Goal: Task Accomplishment & Management: Complete application form

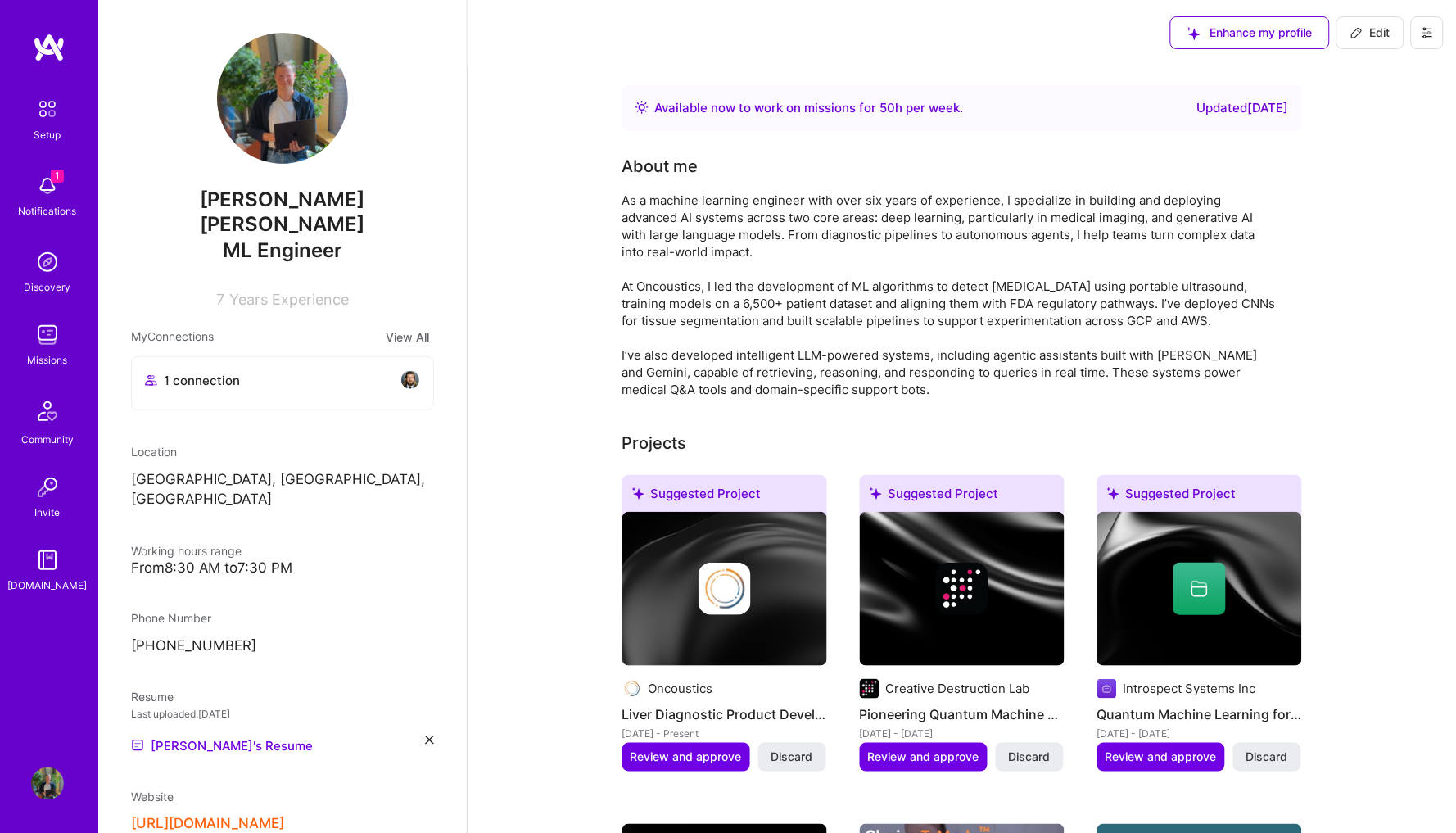
click at [52, 183] on img at bounding box center [48, 186] width 33 height 33
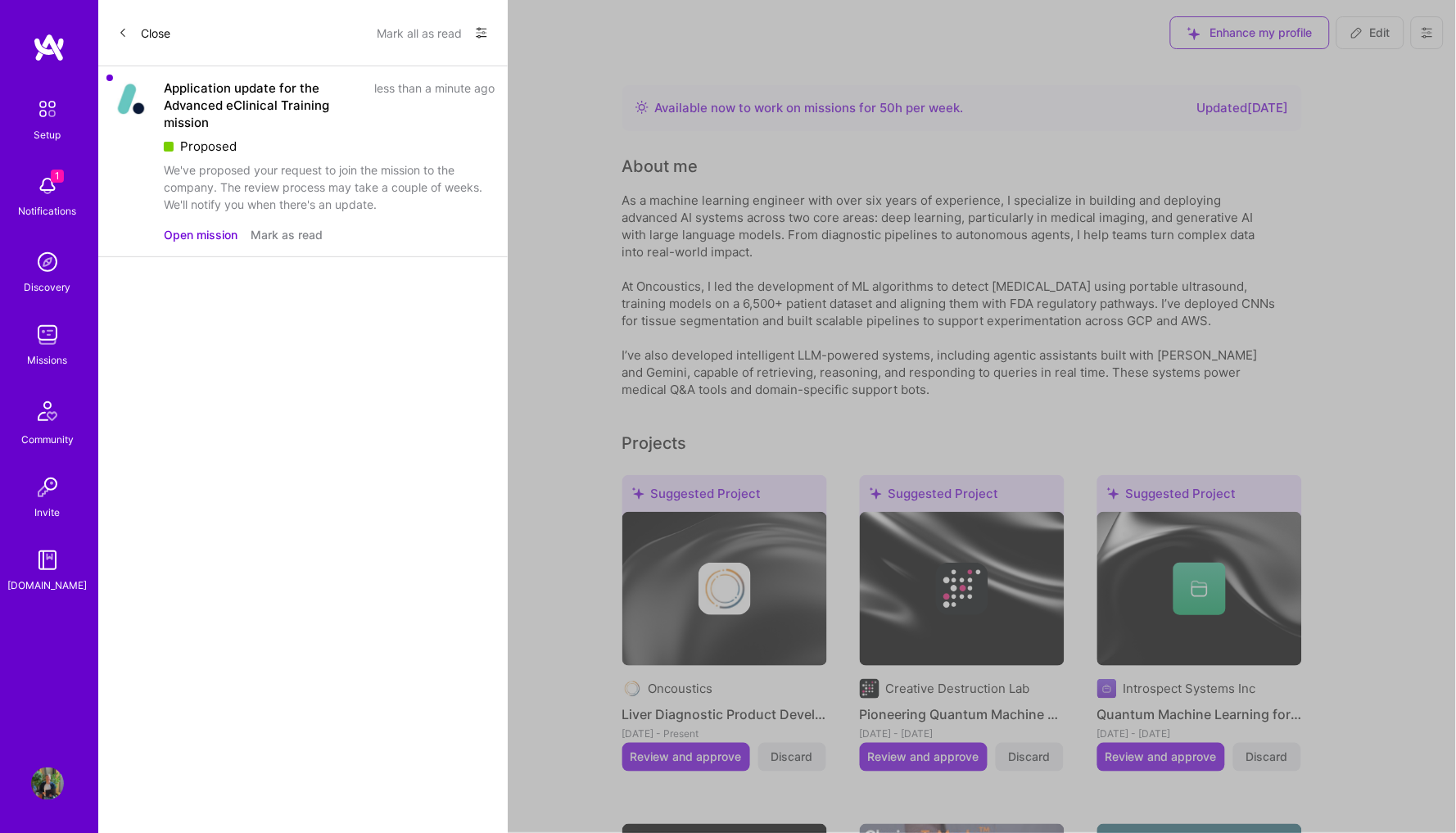
click at [223, 226] on button "Open mission" at bounding box center [201, 234] width 74 height 18
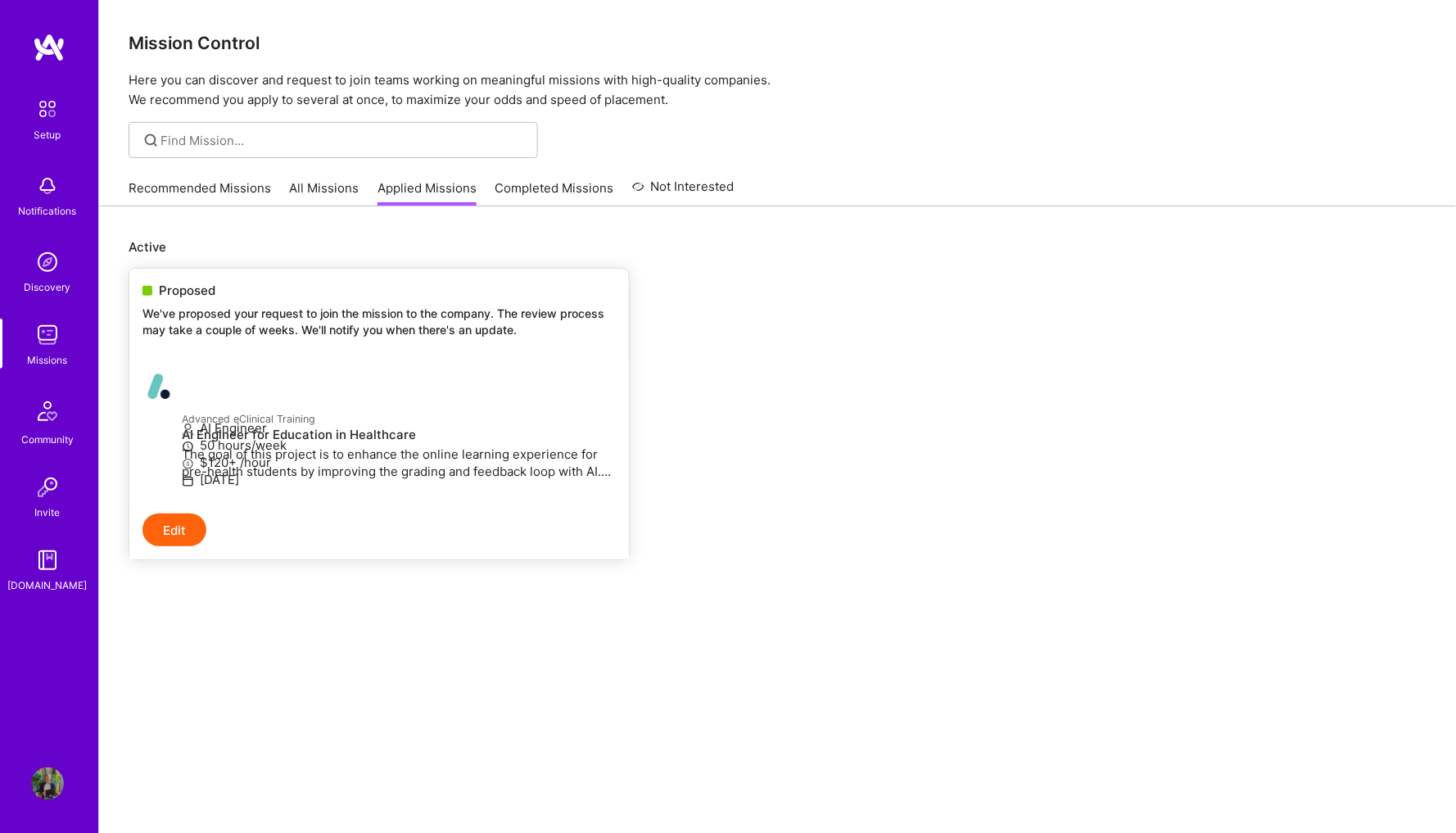
click at [317, 305] on p "We've proposed your request to join the mission to the company. The review proc…" at bounding box center [379, 321] width 473 height 32
click at [346, 319] on p "We've proposed your request to join the mission to the company. The review proc…" at bounding box center [379, 321] width 473 height 32
click at [47, 104] on img at bounding box center [47, 108] width 34 height 34
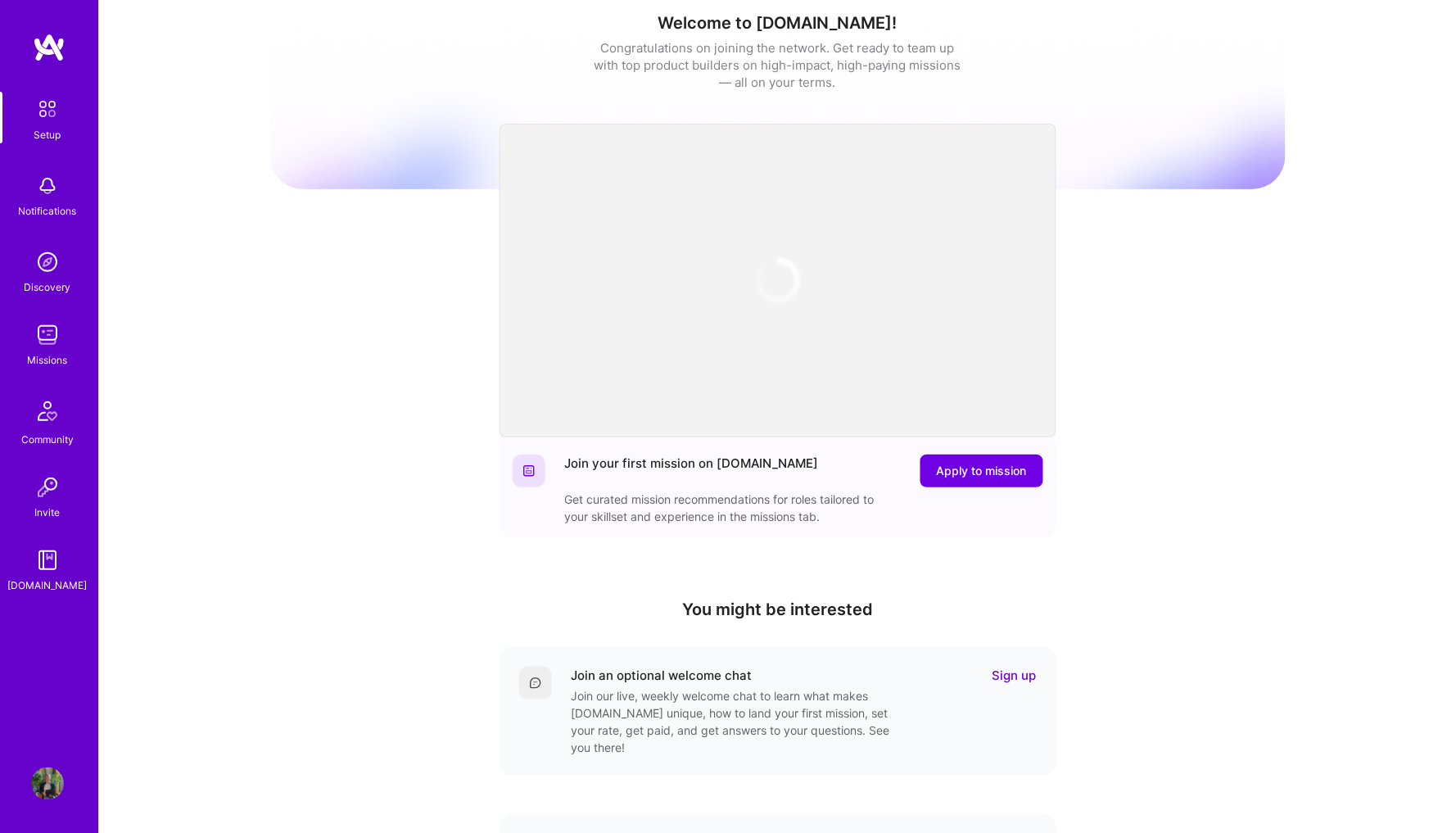
scroll to position [14, 0]
click at [46, 178] on img at bounding box center [48, 186] width 33 height 33
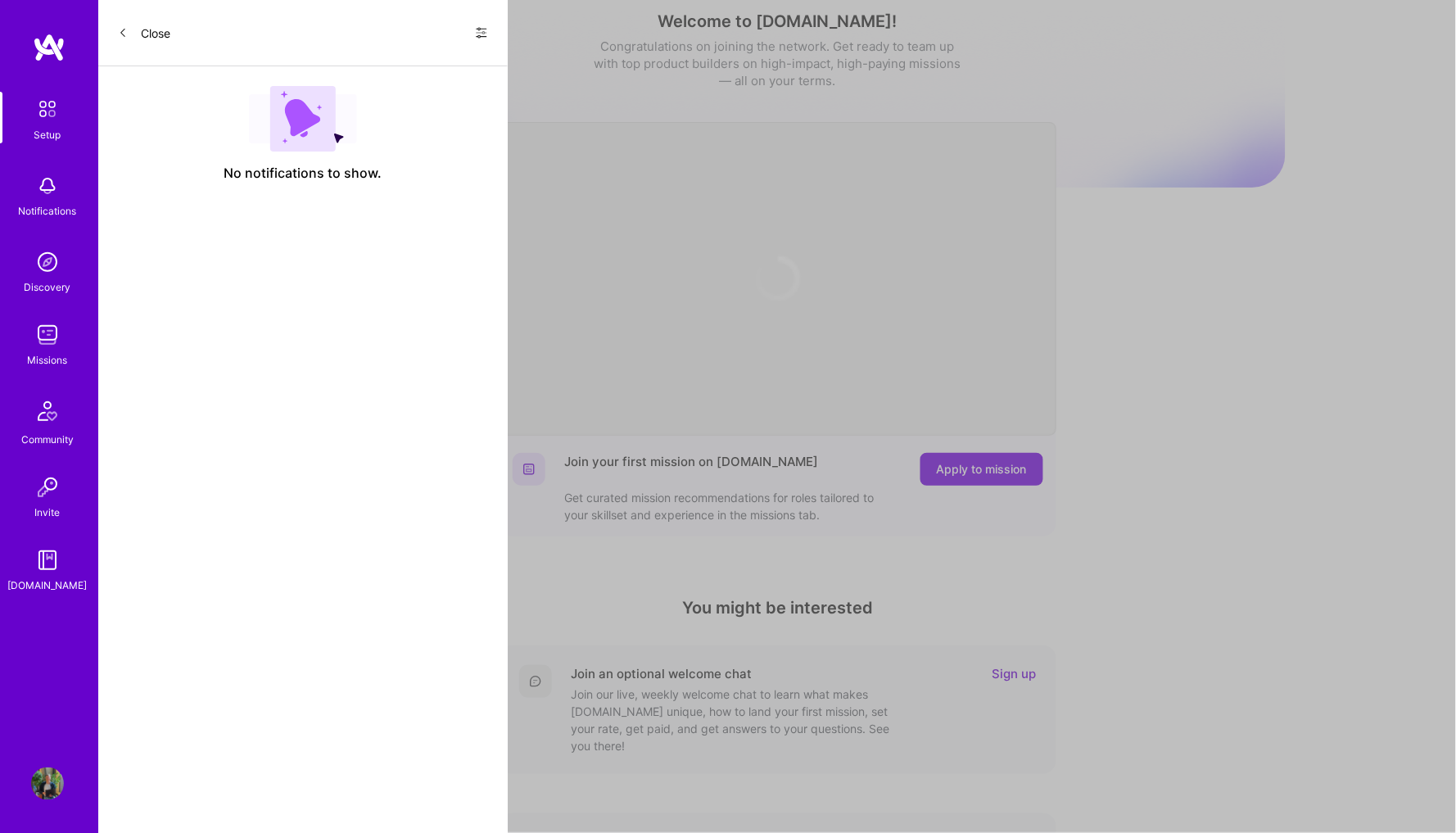
click at [46, 275] on img at bounding box center [48, 262] width 33 height 33
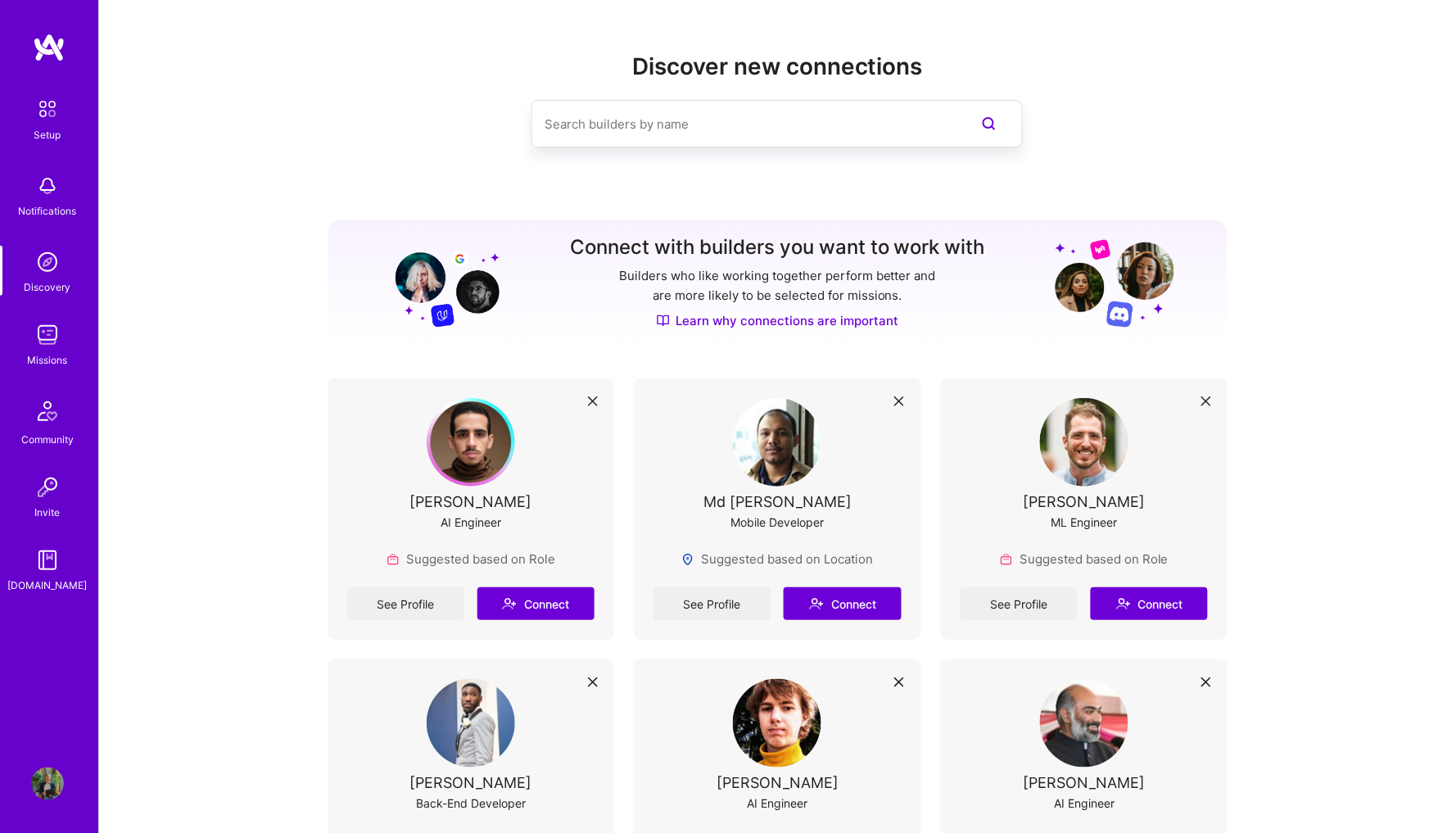
click at [52, 326] on img at bounding box center [48, 335] width 33 height 33
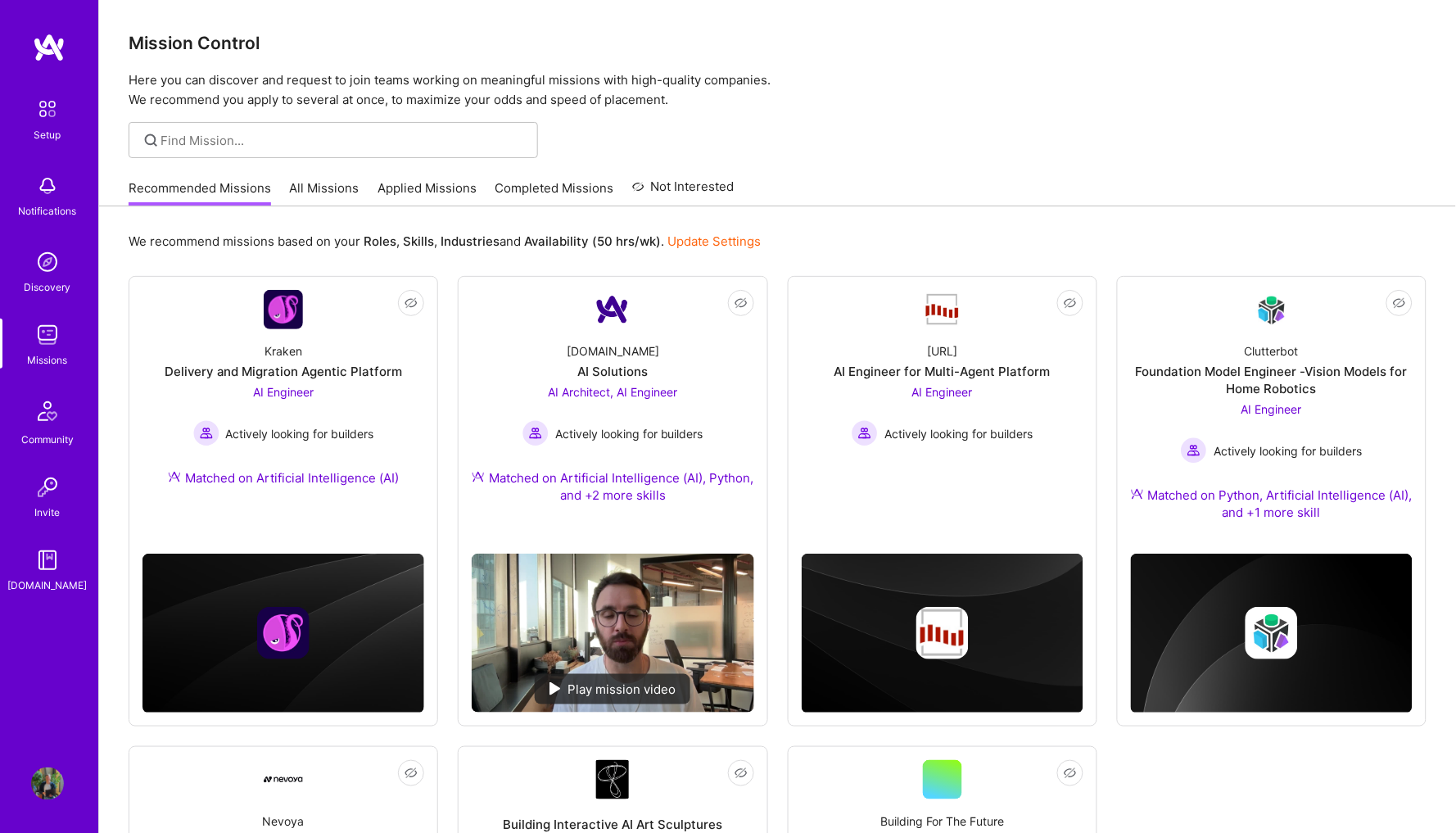
scroll to position [-1, 0]
click at [348, 150] on div at bounding box center [333, 139] width 409 height 36
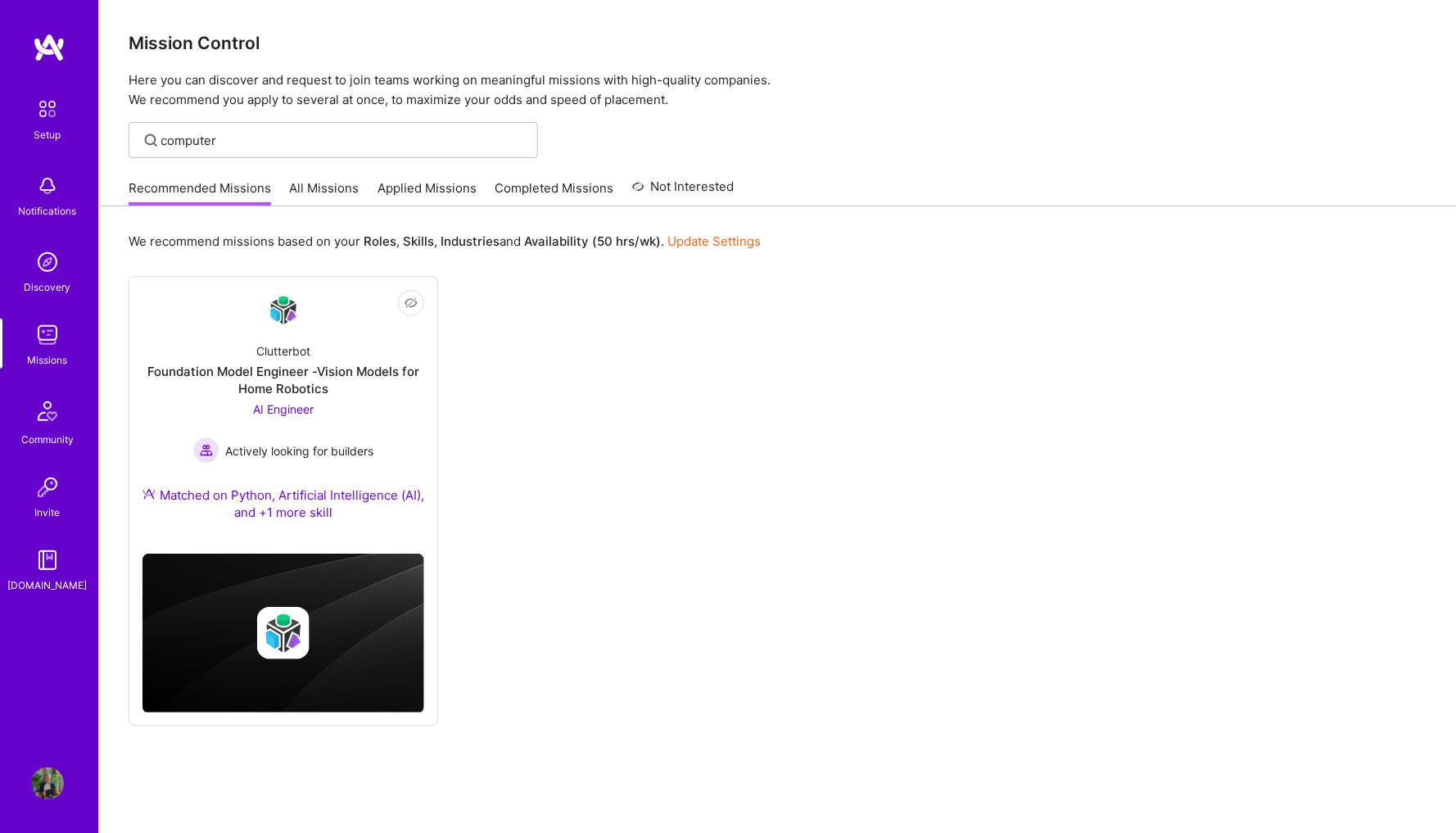
click at [323, 182] on link "All Missions" at bounding box center [324, 192] width 69 height 27
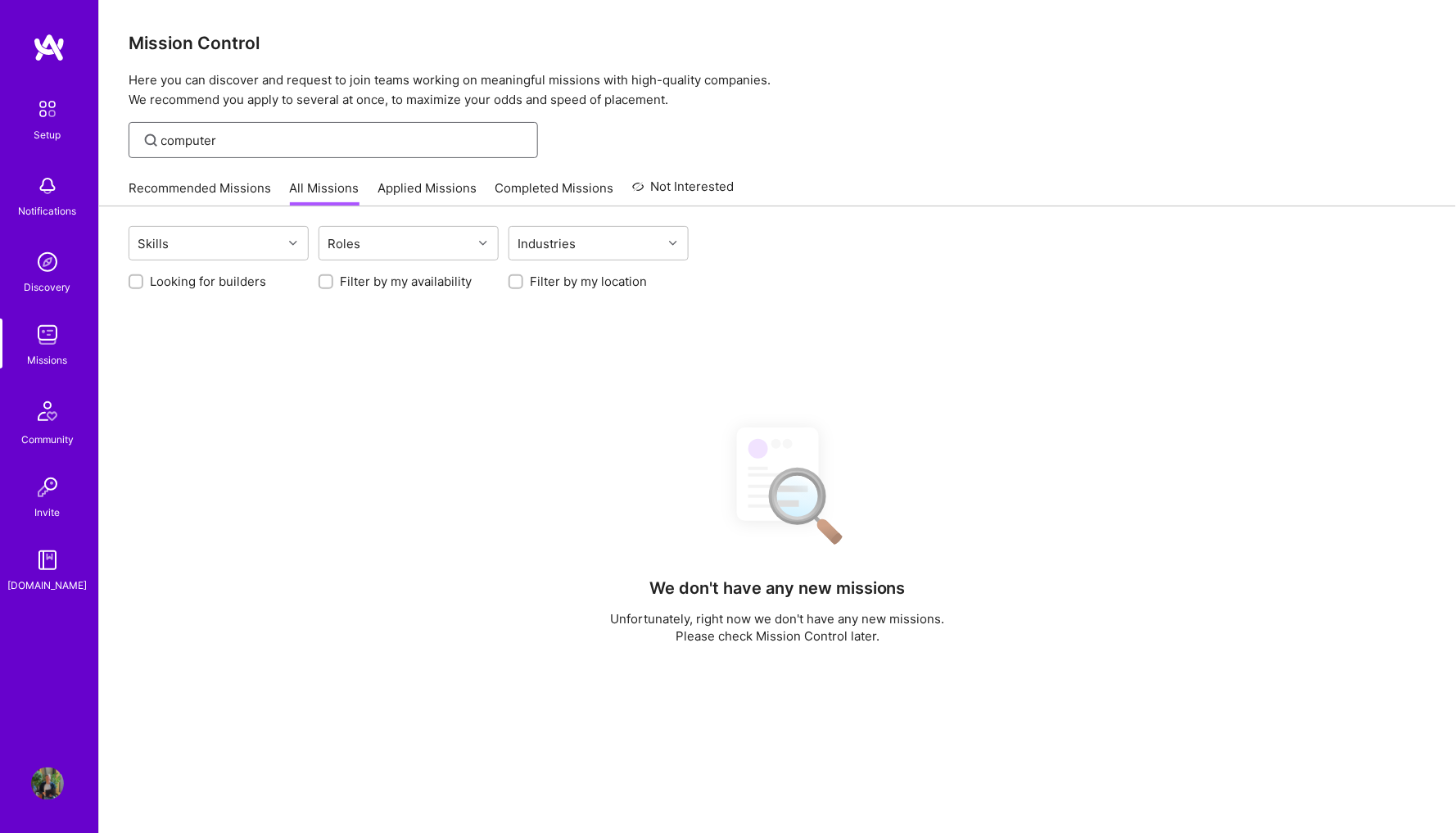
click at [320, 140] on input "computer" at bounding box center [343, 140] width 364 height 18
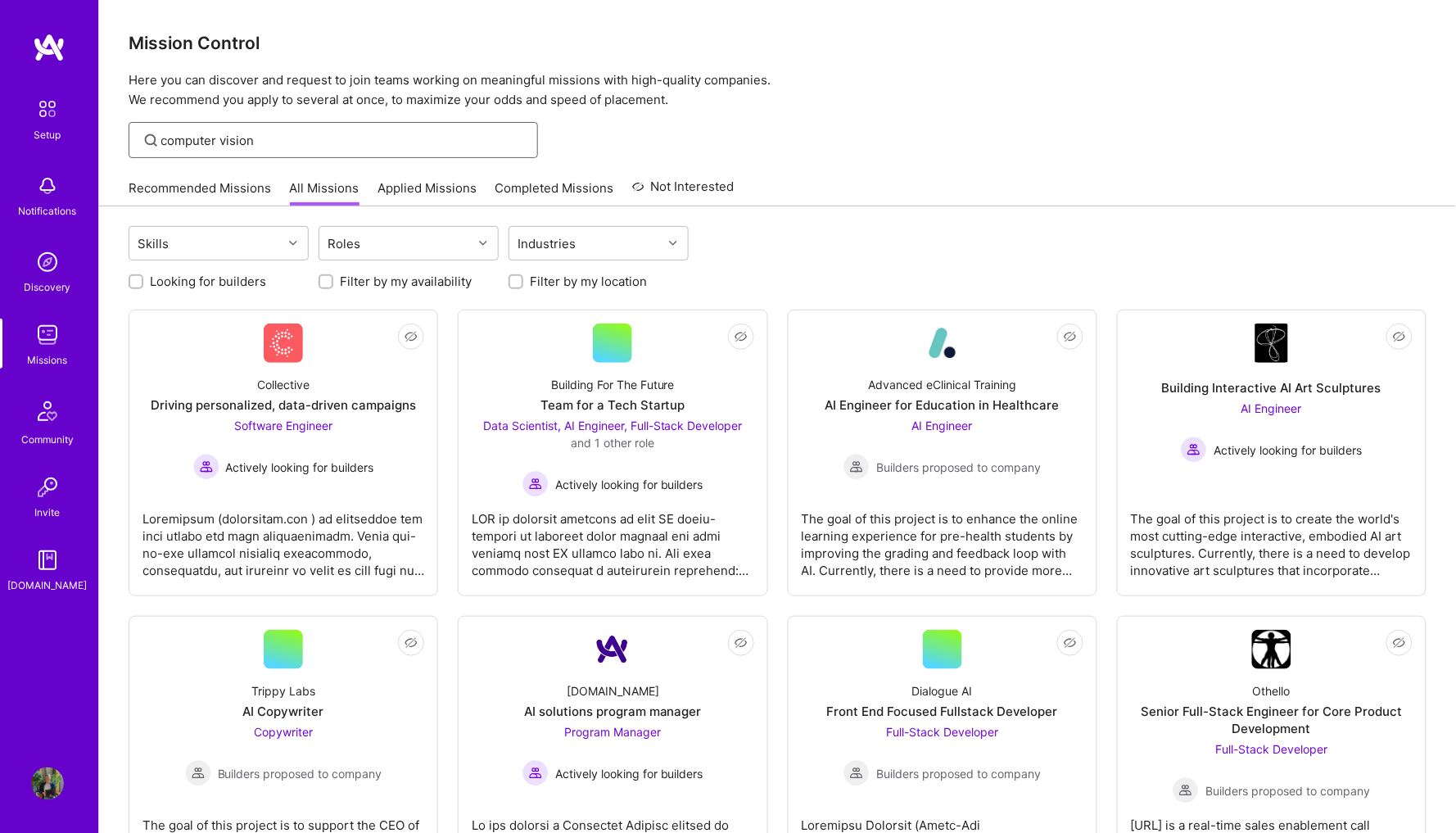
type input "computer vision"
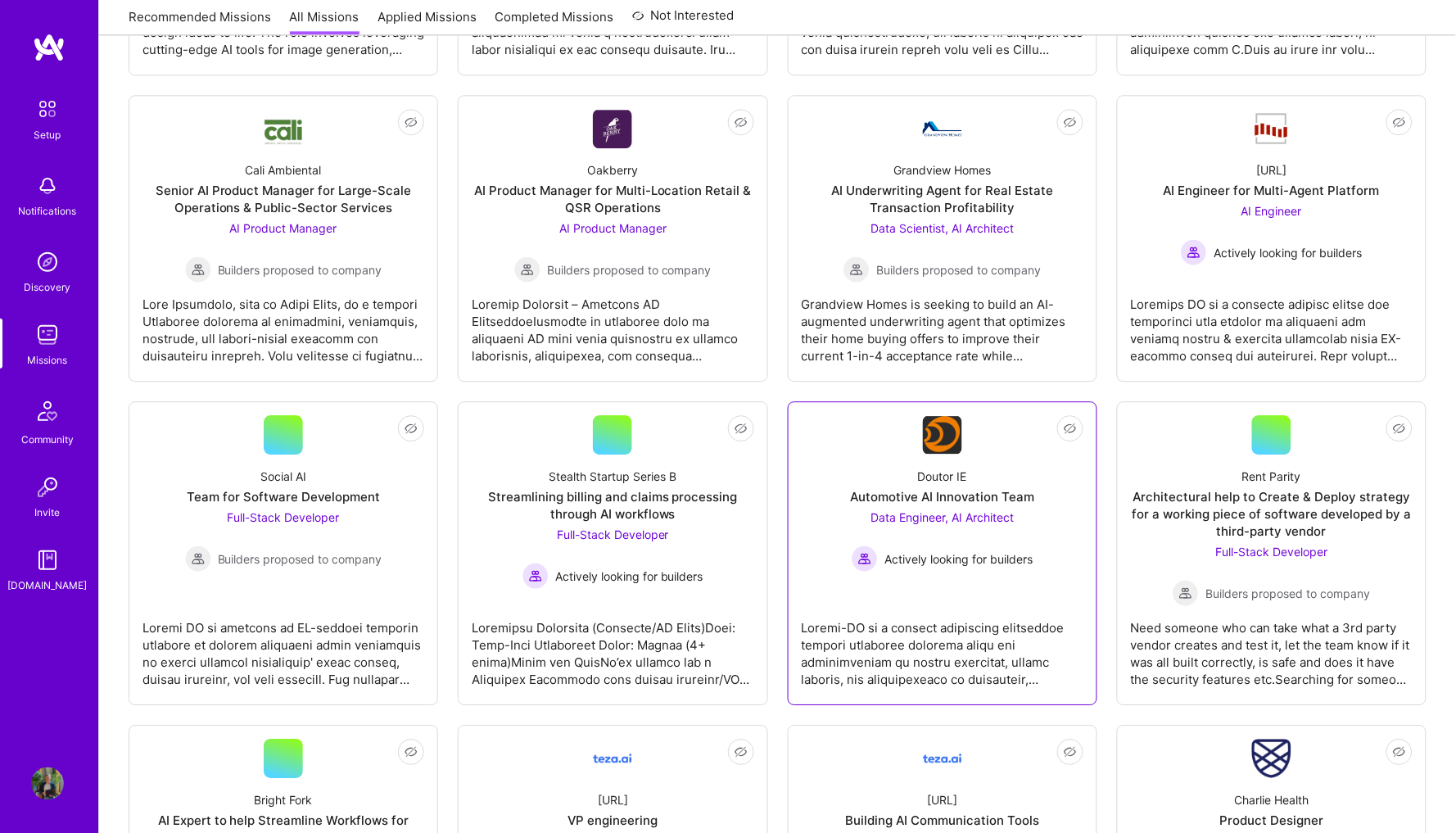
scroll to position [1221, 0]
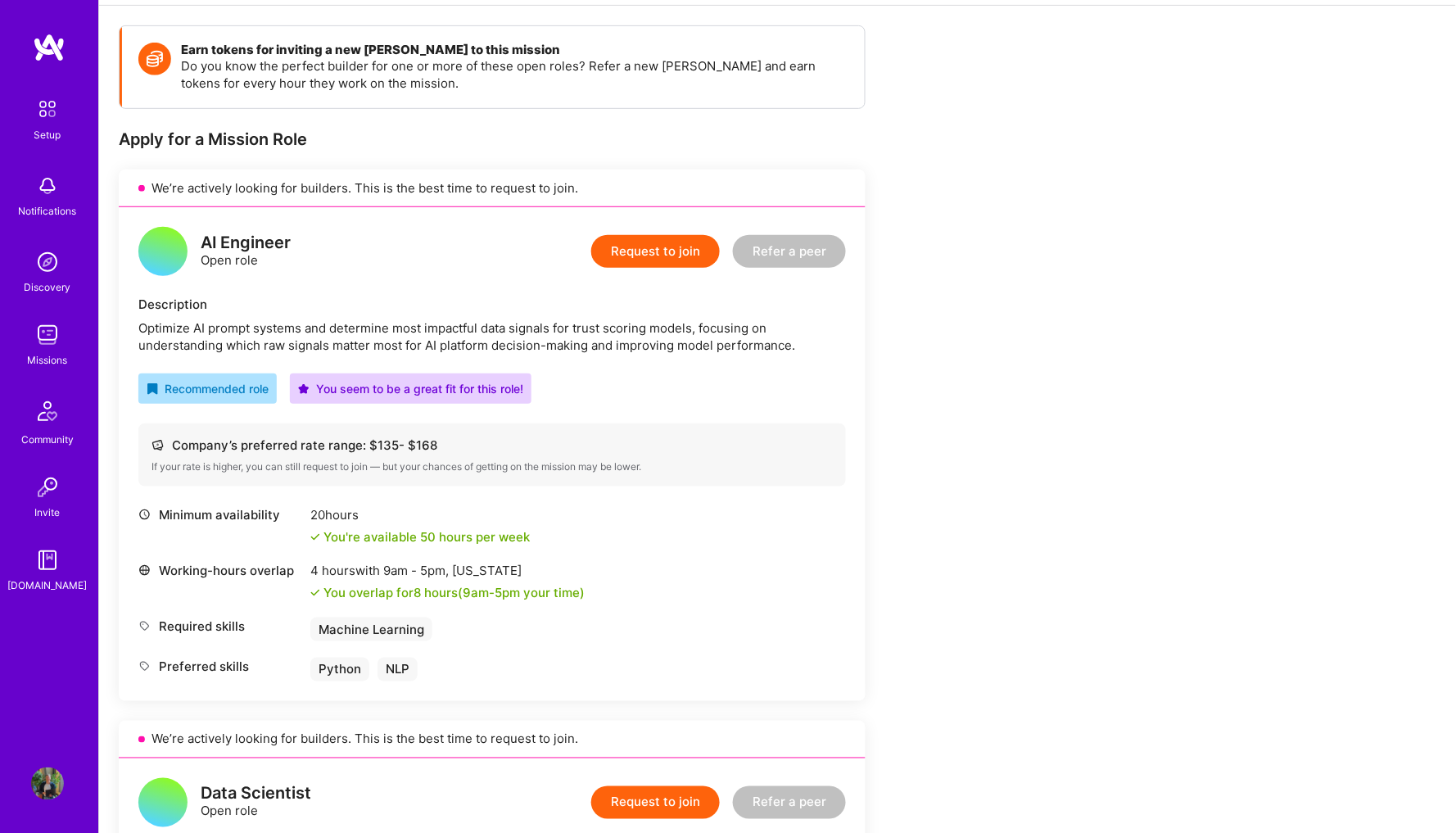
scroll to position [336, 0]
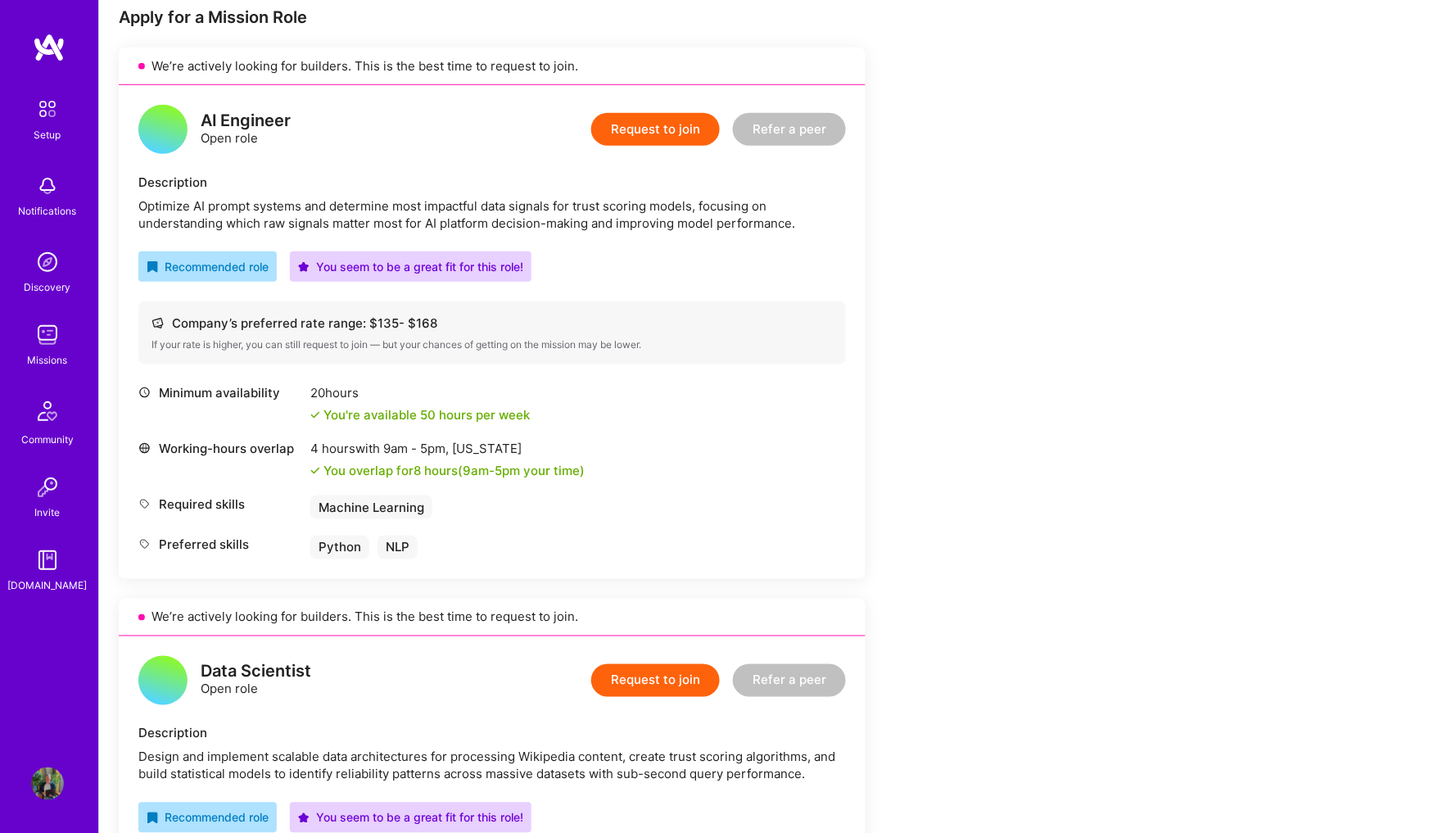
click at [613, 452] on div "Working-hours overlap 4 hours with 9am - 5pm , New York You overlap for 8 hours…" at bounding box center [491, 459] width 707 height 40
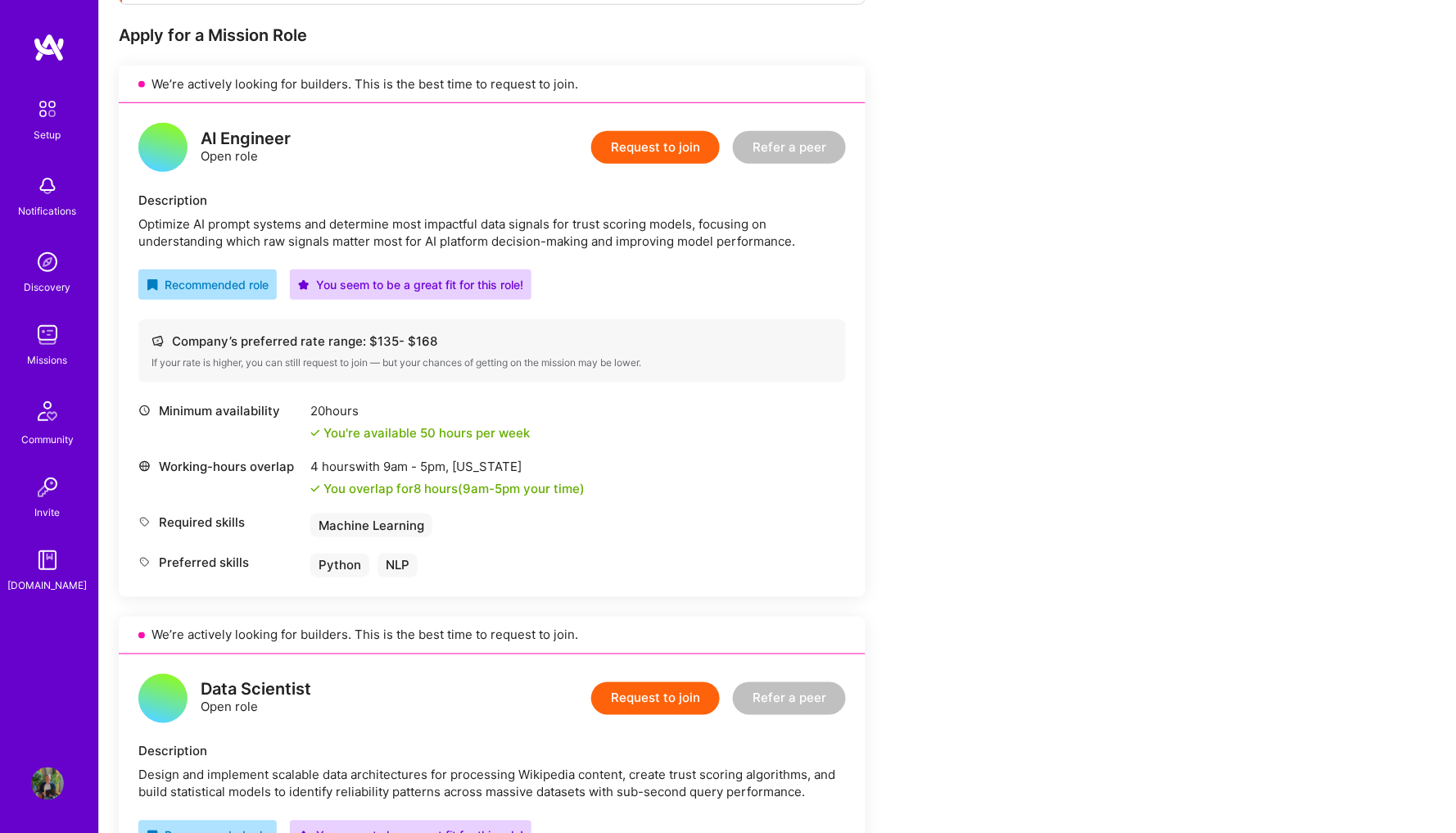
scroll to position [296, 0]
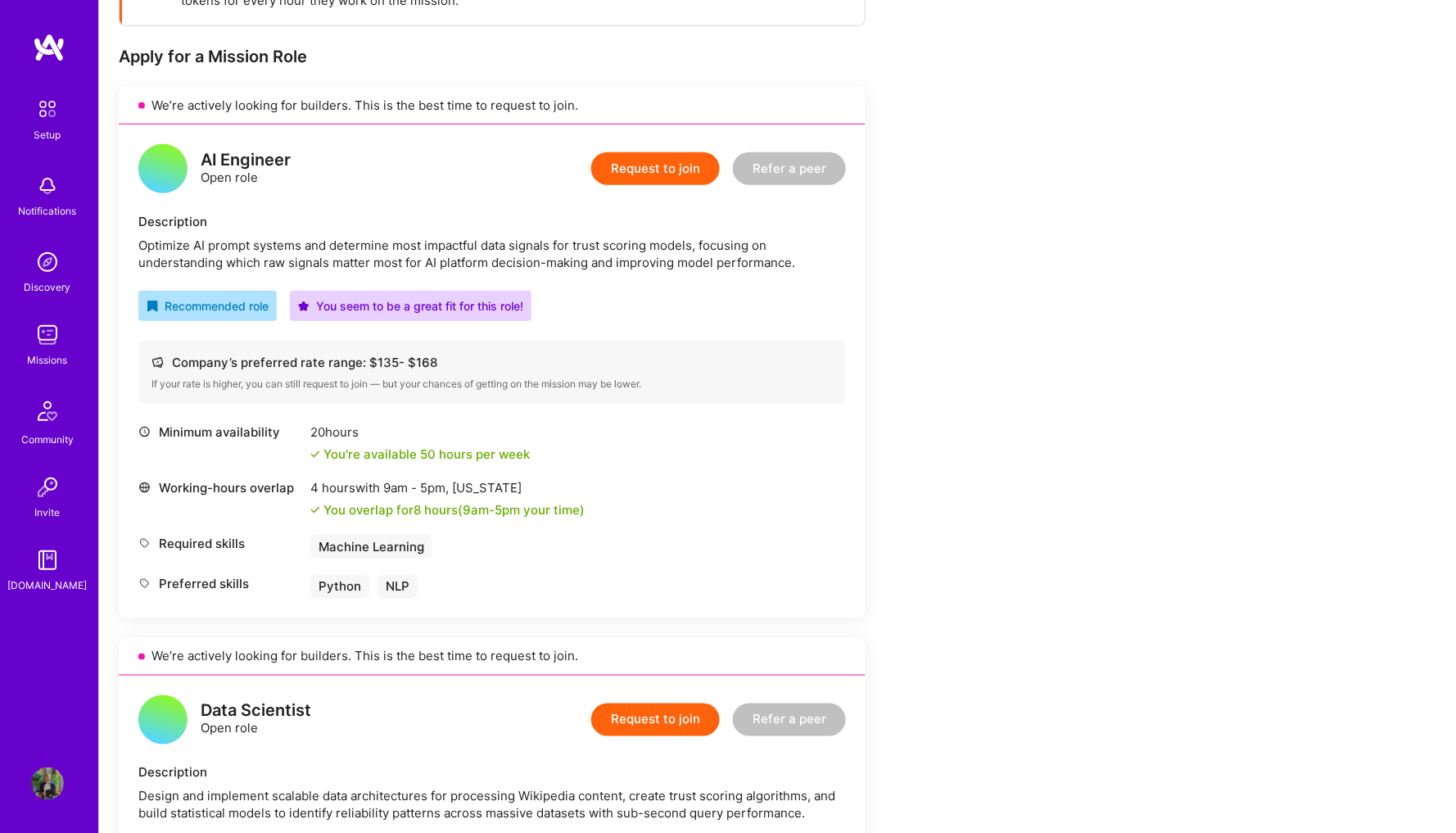
click at [673, 159] on button "Request to join" at bounding box center [655, 169] width 128 height 33
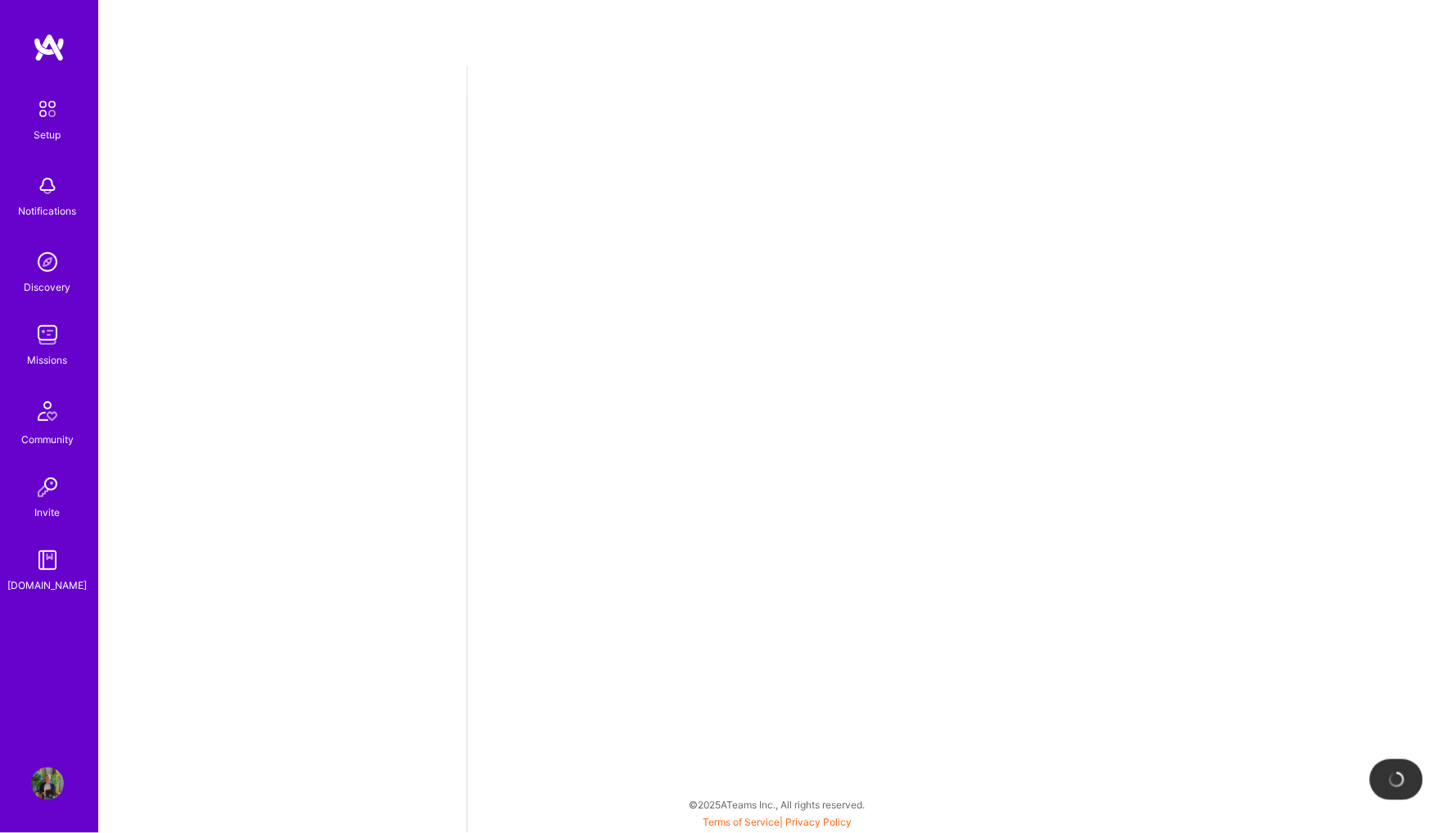
select select "CA"
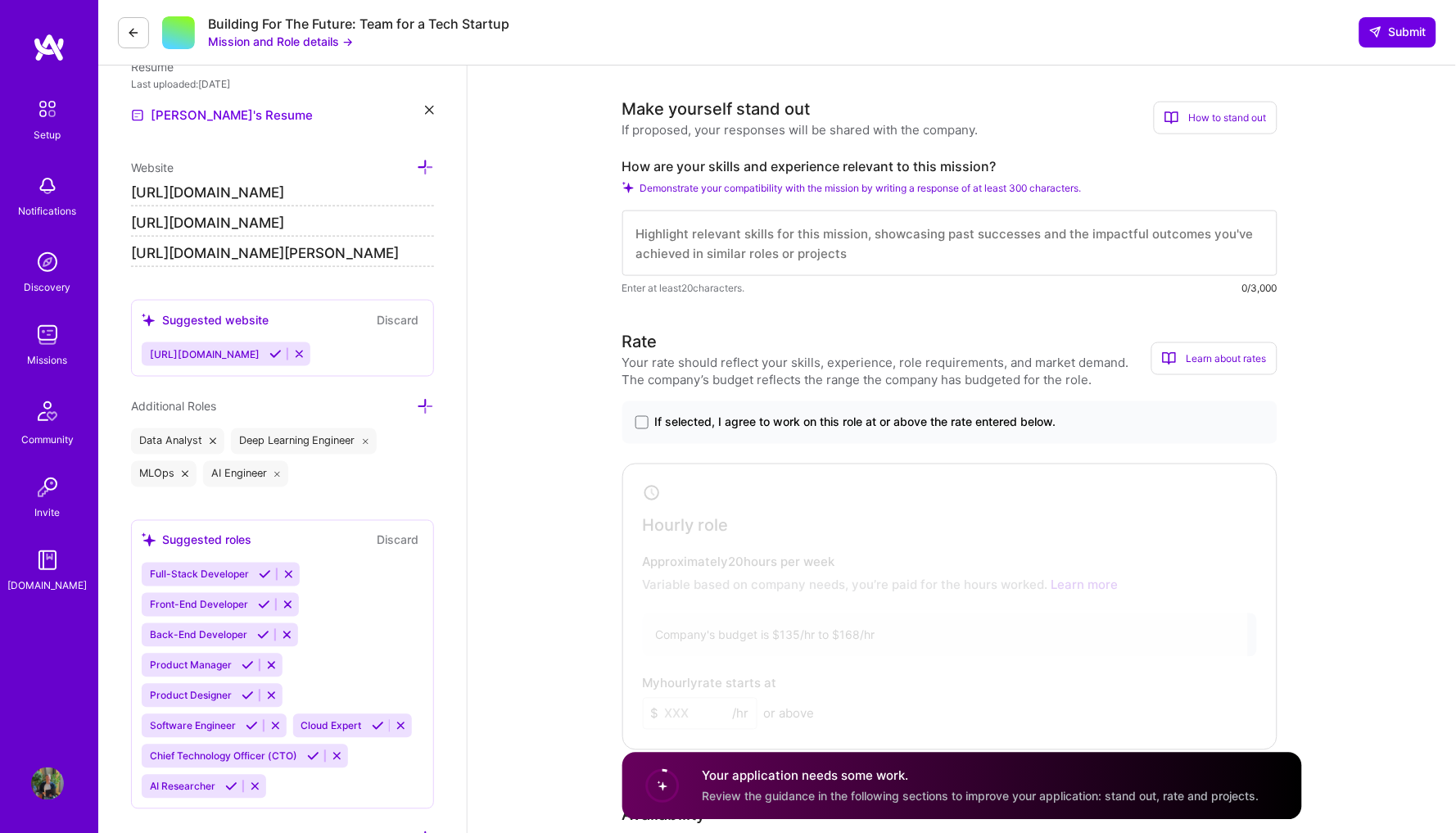
scroll to position [443, 0]
